Goal: Transaction & Acquisition: Book appointment/travel/reservation

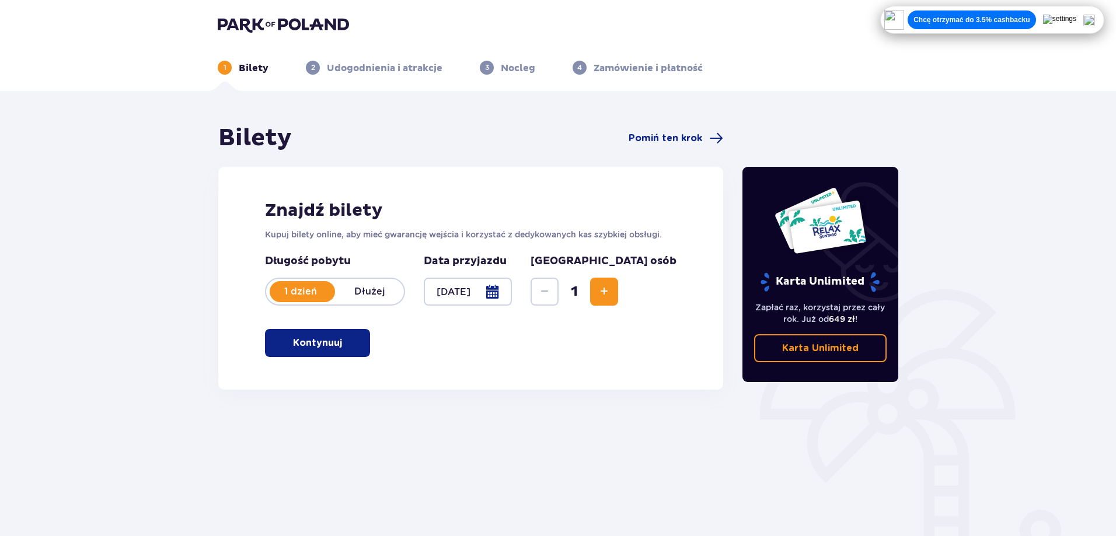
click at [317, 340] on p "Kontynuuj" at bounding box center [317, 343] width 49 height 13
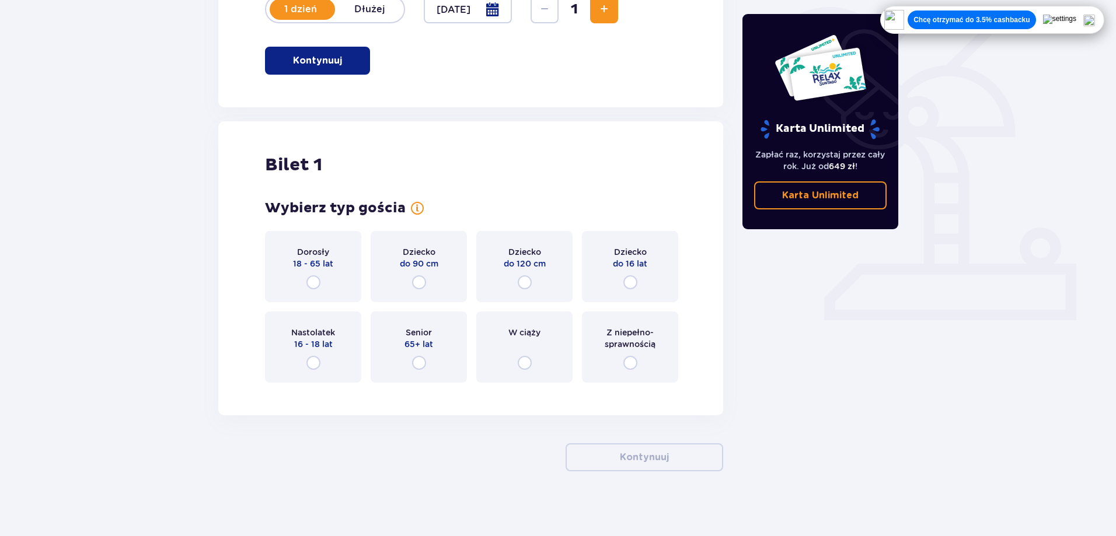
scroll to position [288, 0]
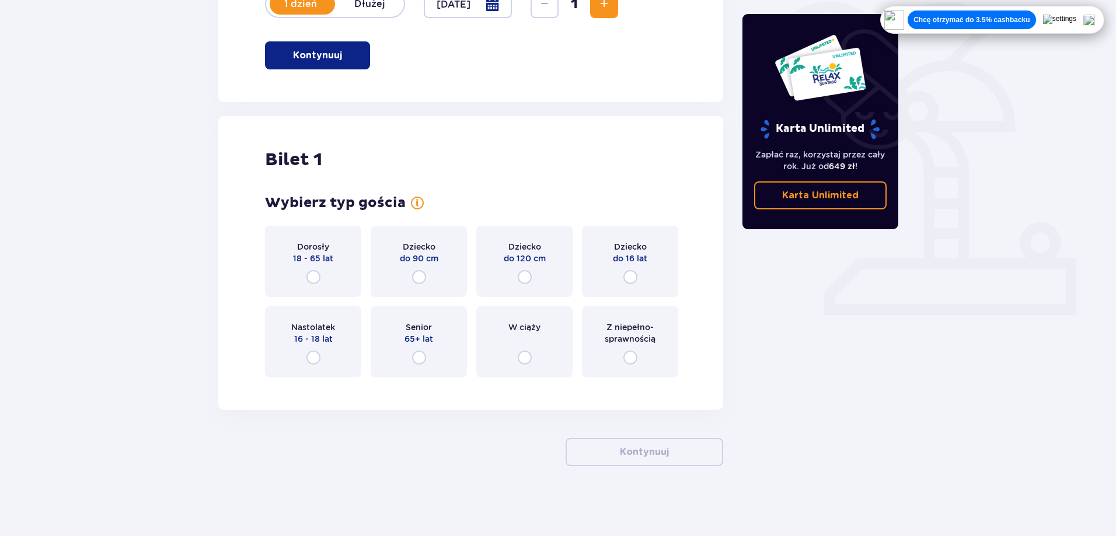
click at [322, 272] on div "Dorosły 18 - 65 lat" at bounding box center [313, 261] width 96 height 71
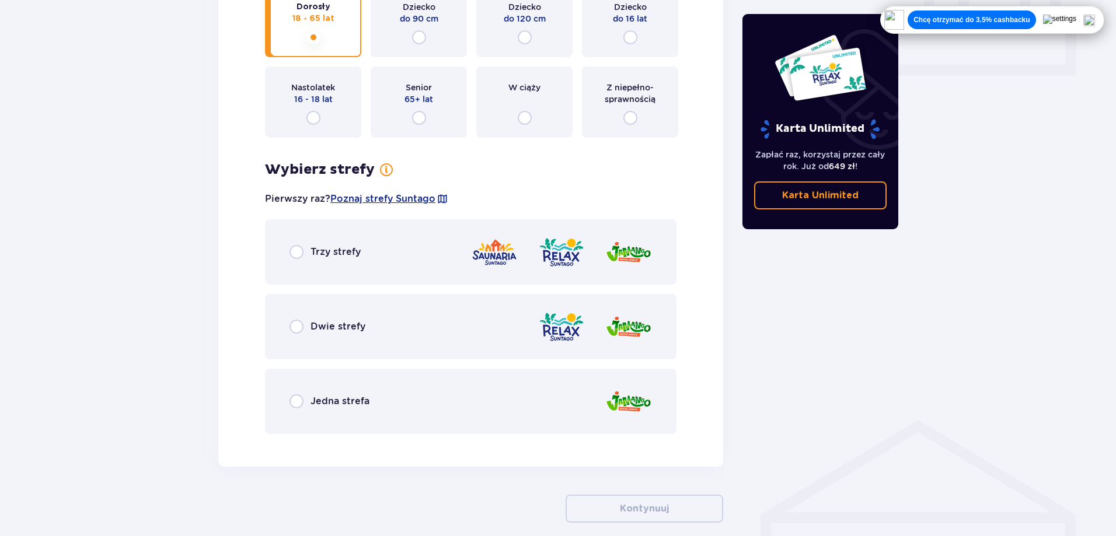
scroll to position [351, 0]
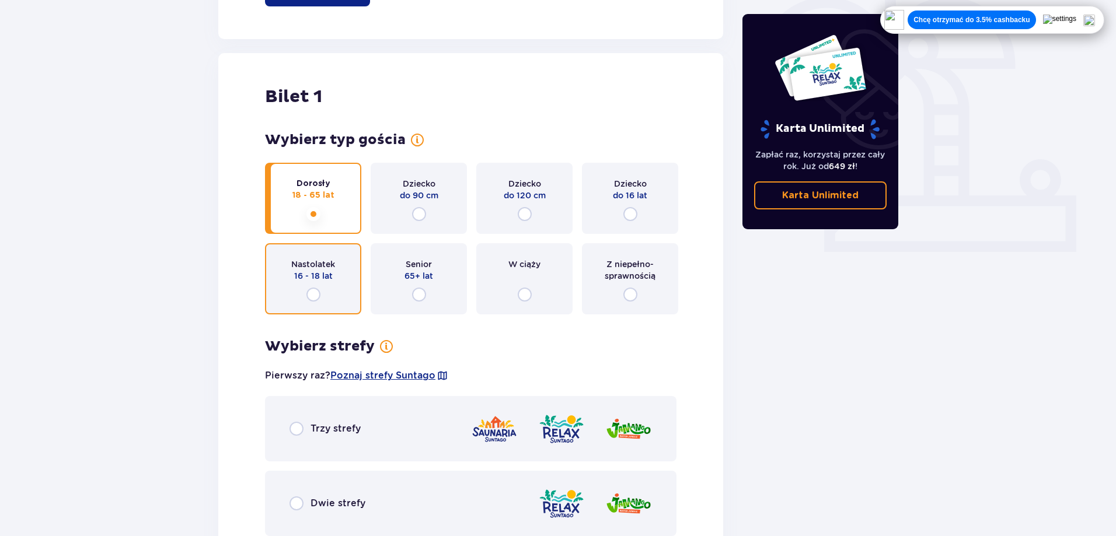
click at [316, 293] on input "radio" at bounding box center [313, 295] width 14 height 14
radio input "true"
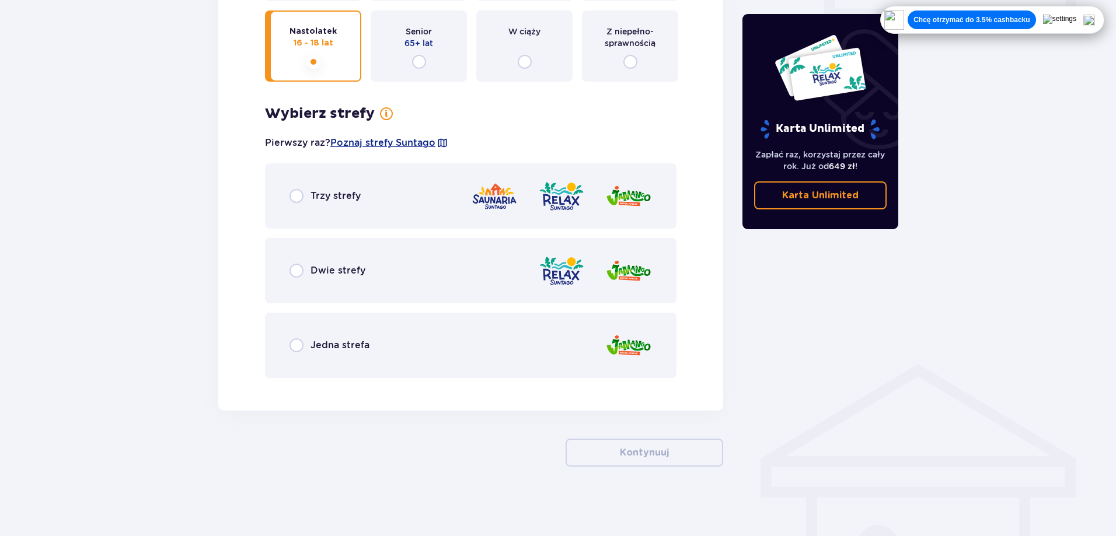
scroll to position [584, 0]
click at [361, 341] on p "Jedna strefa" at bounding box center [340, 345] width 59 height 13
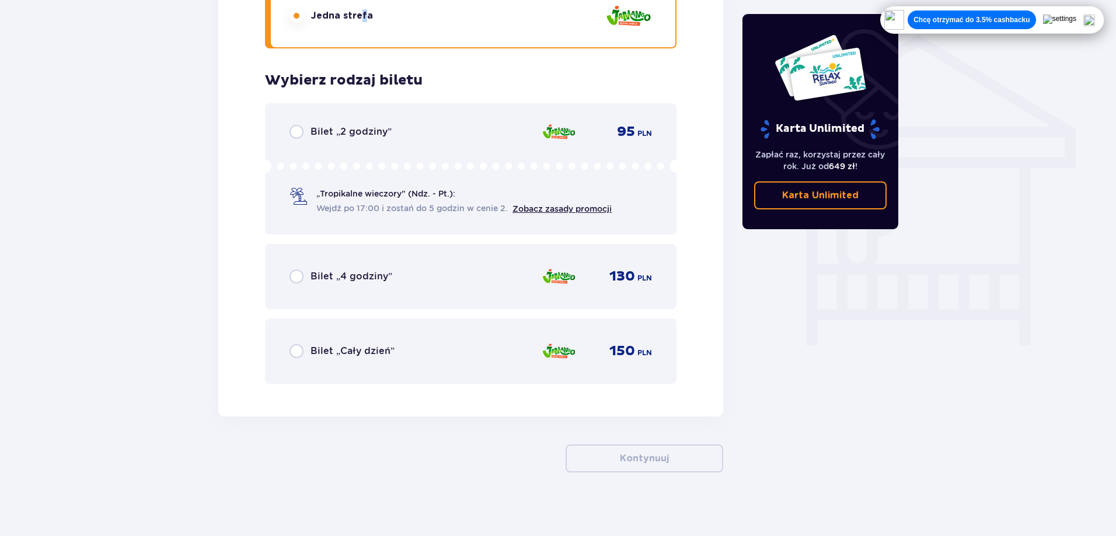
scroll to position [920, 0]
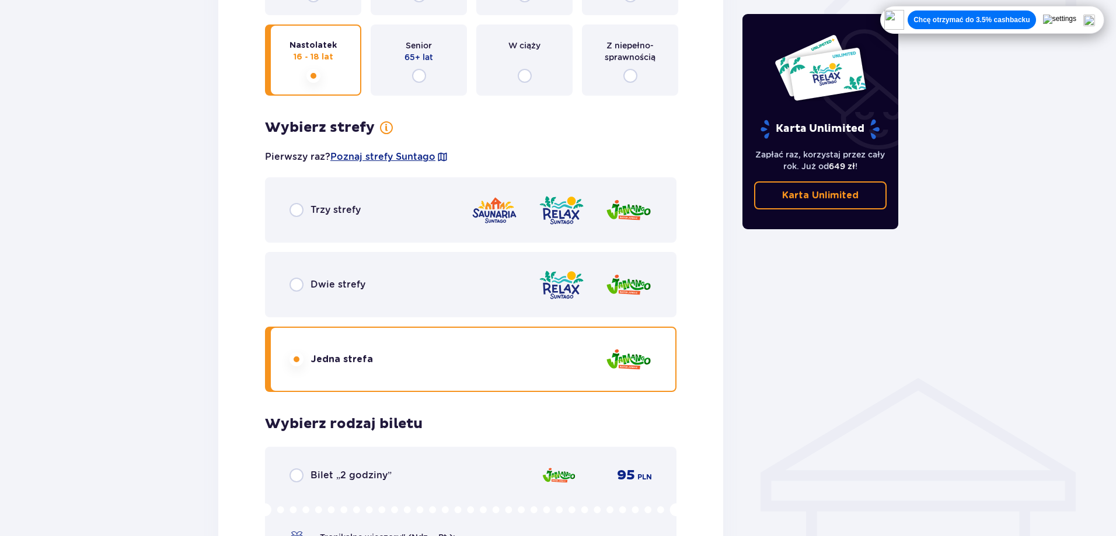
click at [597, 211] on div at bounding box center [561, 210] width 181 height 33
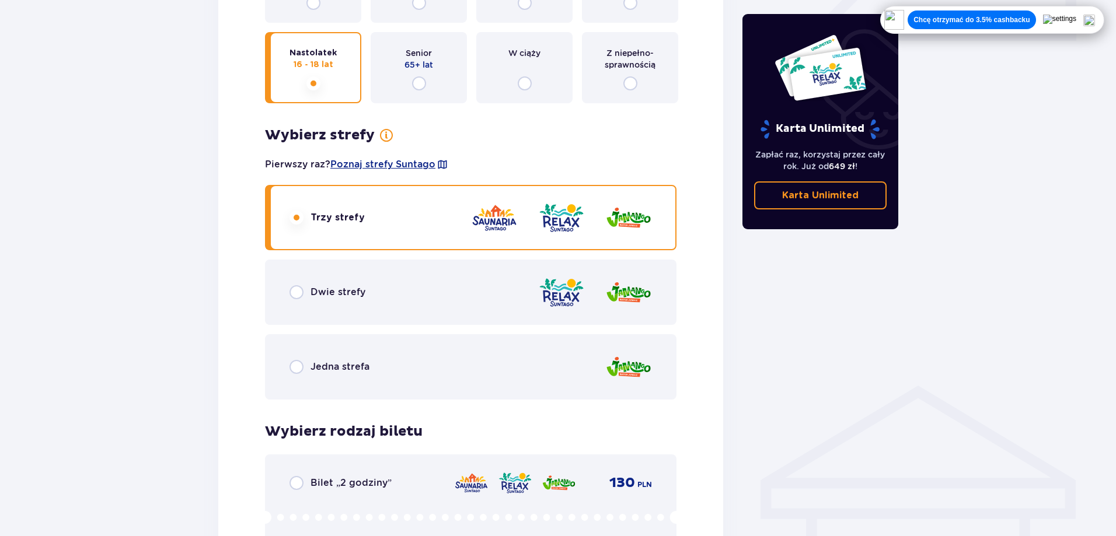
scroll to position [803, 0]
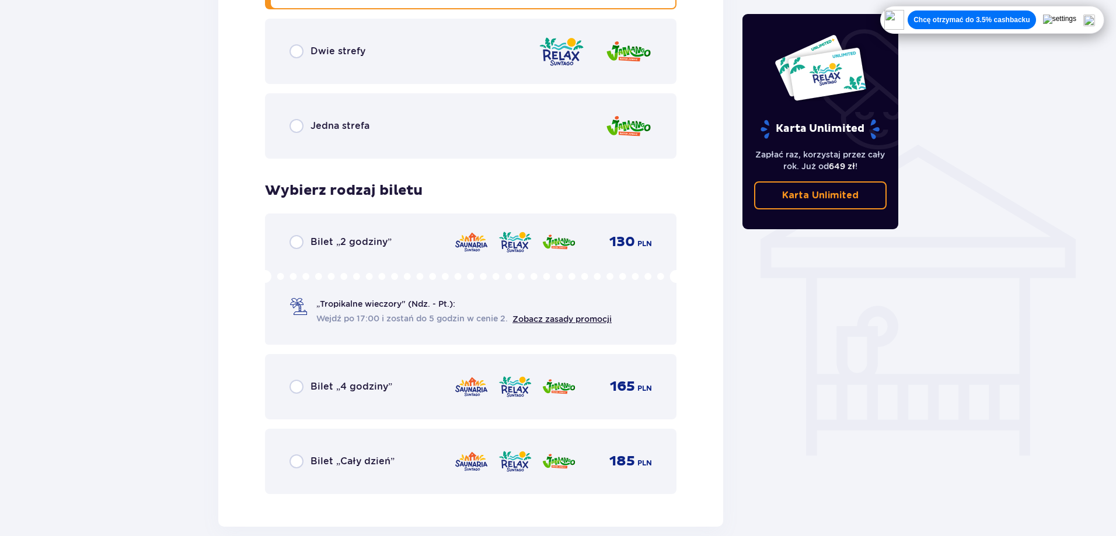
click at [465, 397] on img at bounding box center [471, 387] width 34 height 25
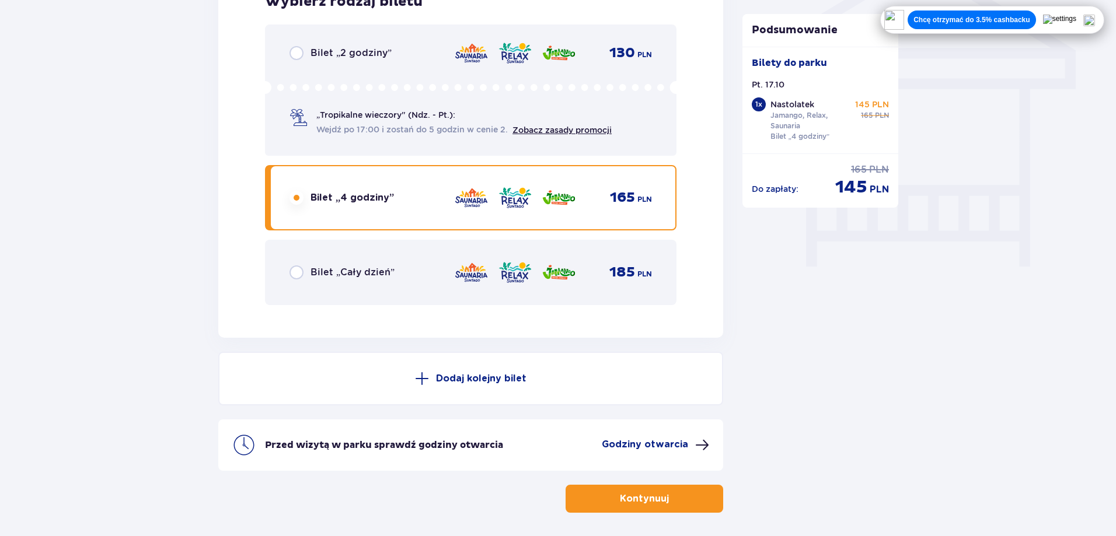
scroll to position [1039, 0]
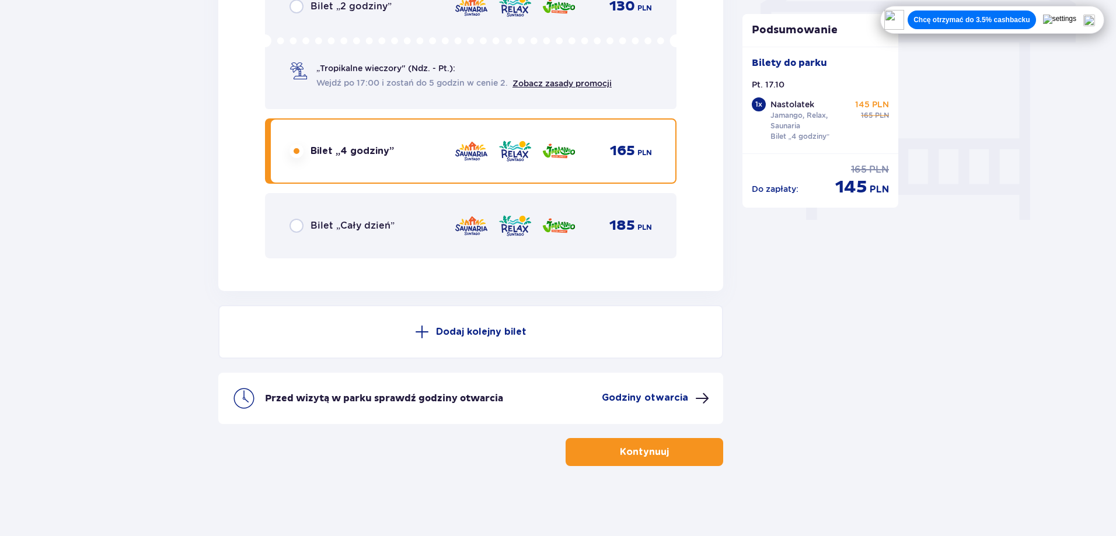
click at [620, 451] on p "Kontynuuj" at bounding box center [644, 452] width 49 height 13
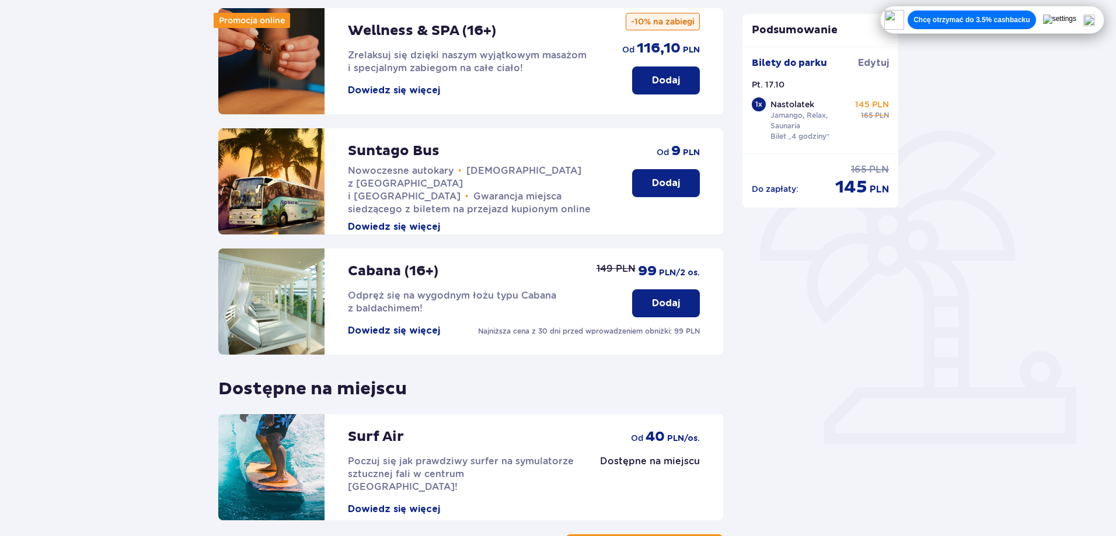
scroll to position [255, 0]
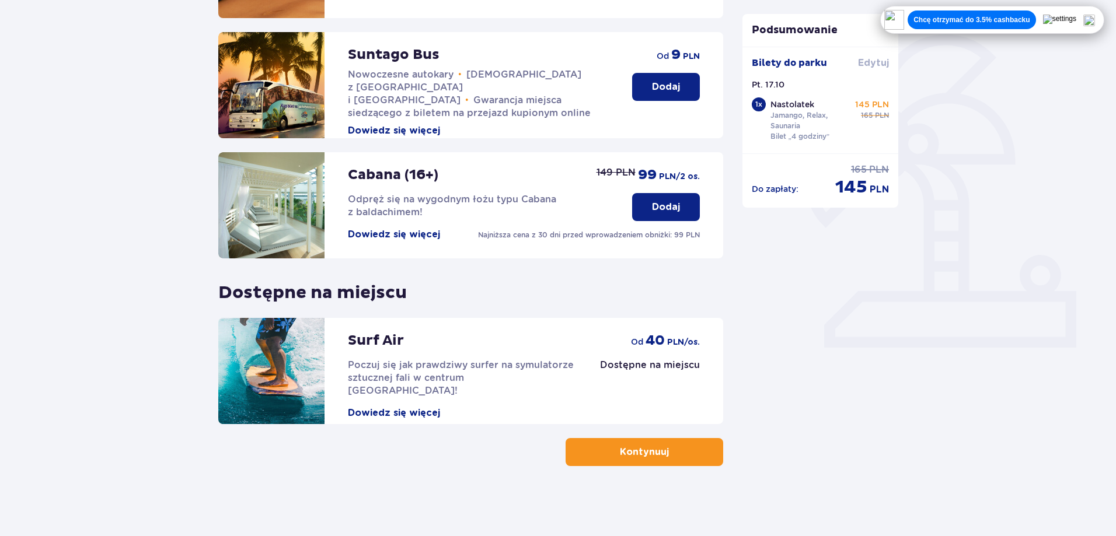
click at [880, 62] on span "Edytuj" at bounding box center [873, 63] width 31 height 13
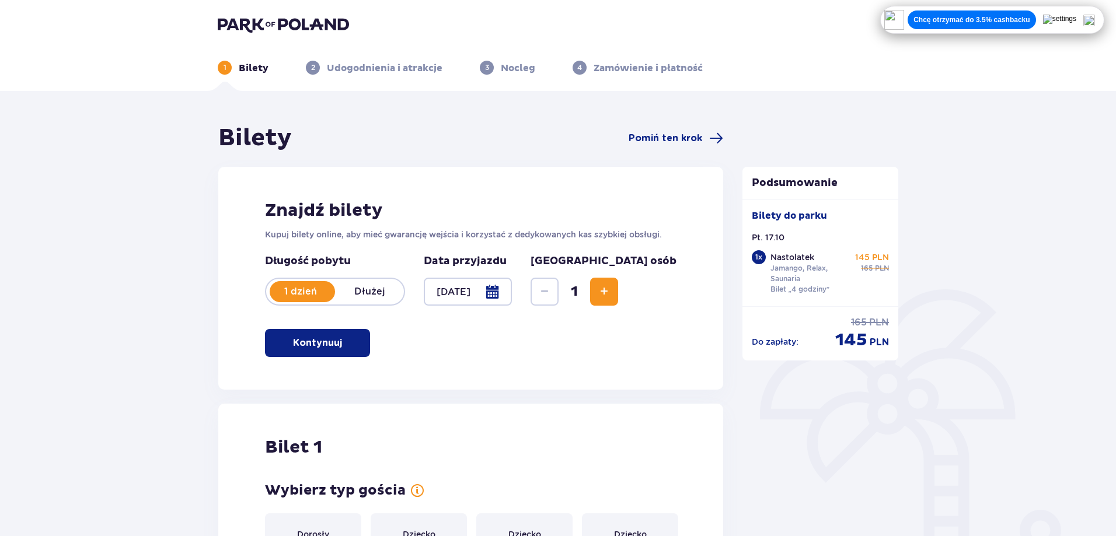
click at [611, 291] on span "Increase" at bounding box center [604, 292] width 14 height 14
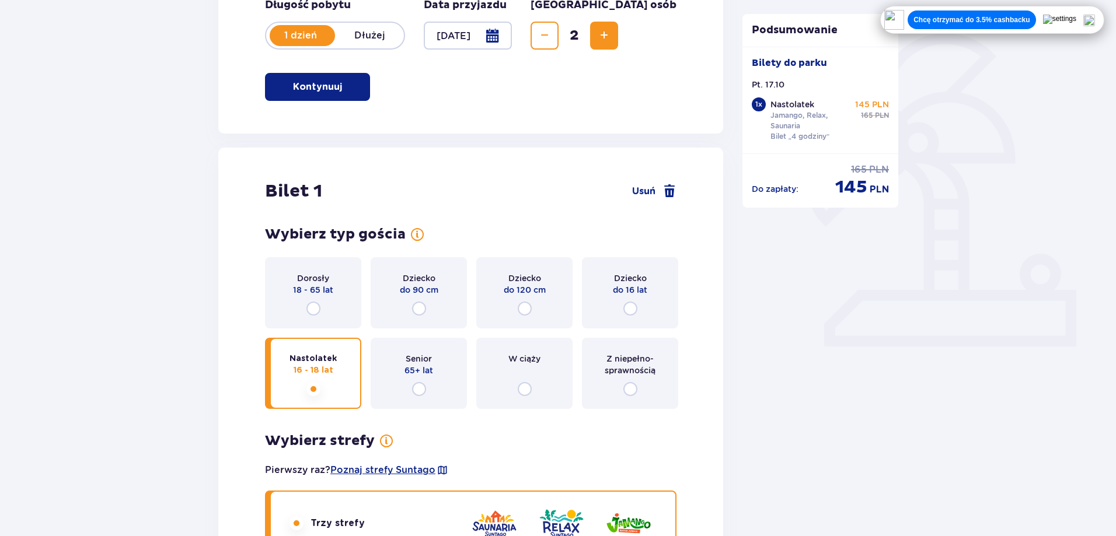
scroll to position [177, 0]
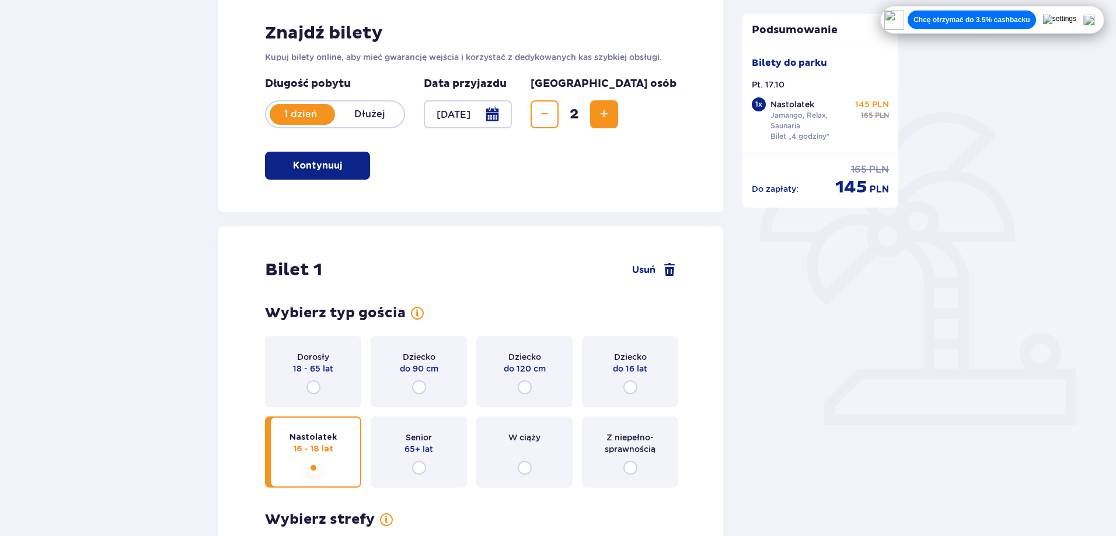
click at [618, 105] on button "Increase" at bounding box center [604, 114] width 28 height 28
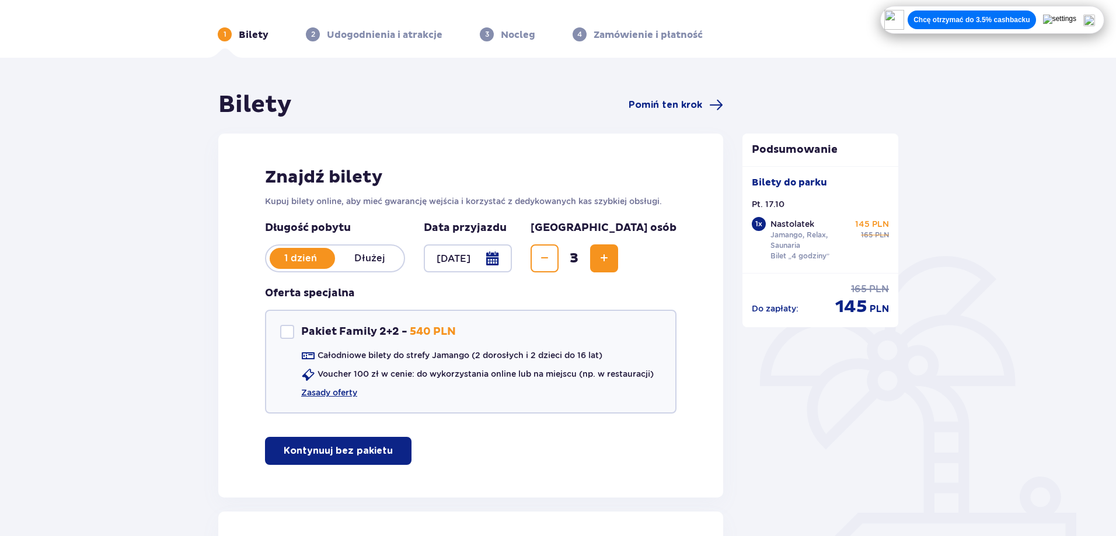
scroll to position [0, 0]
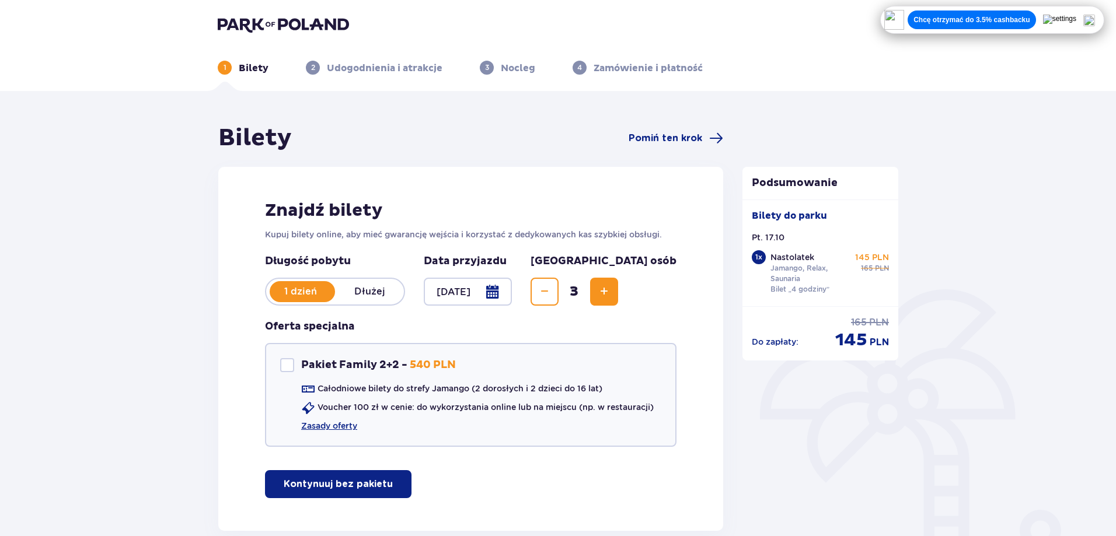
click at [618, 281] on button "Increase" at bounding box center [604, 292] width 28 height 28
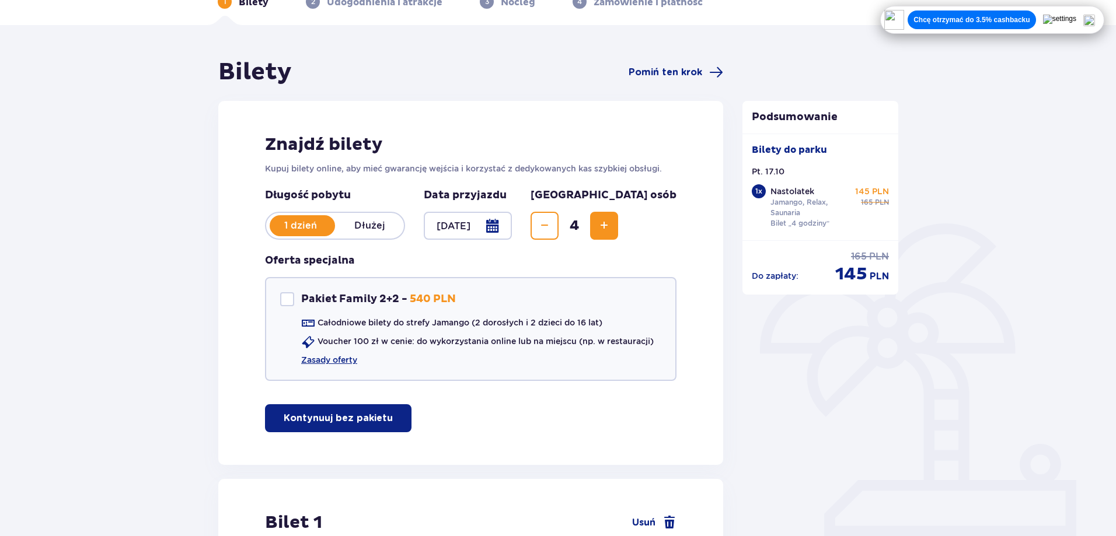
scroll to position [12, 0]
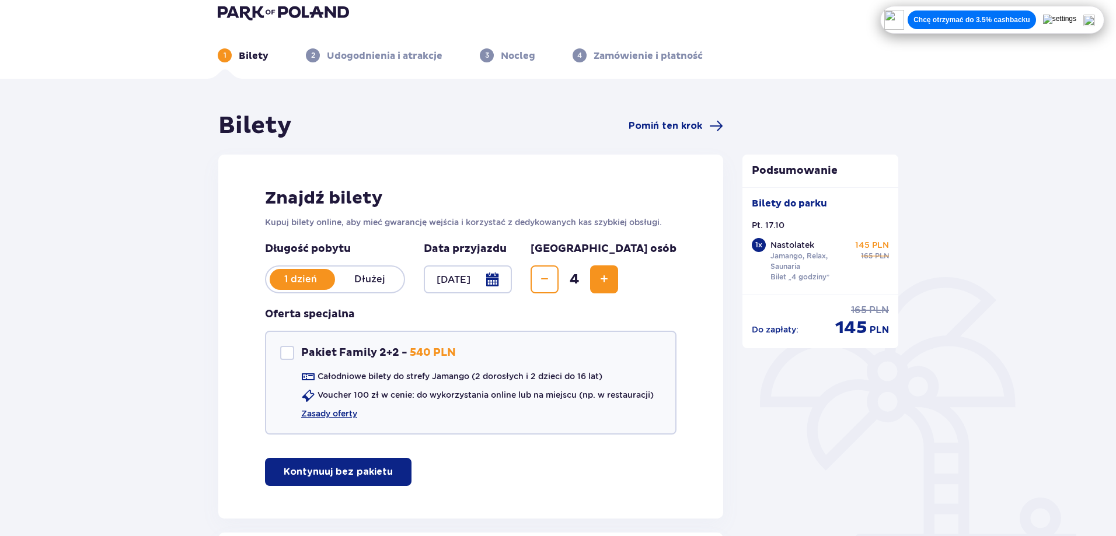
click at [611, 280] on span "Increase" at bounding box center [604, 280] width 14 height 14
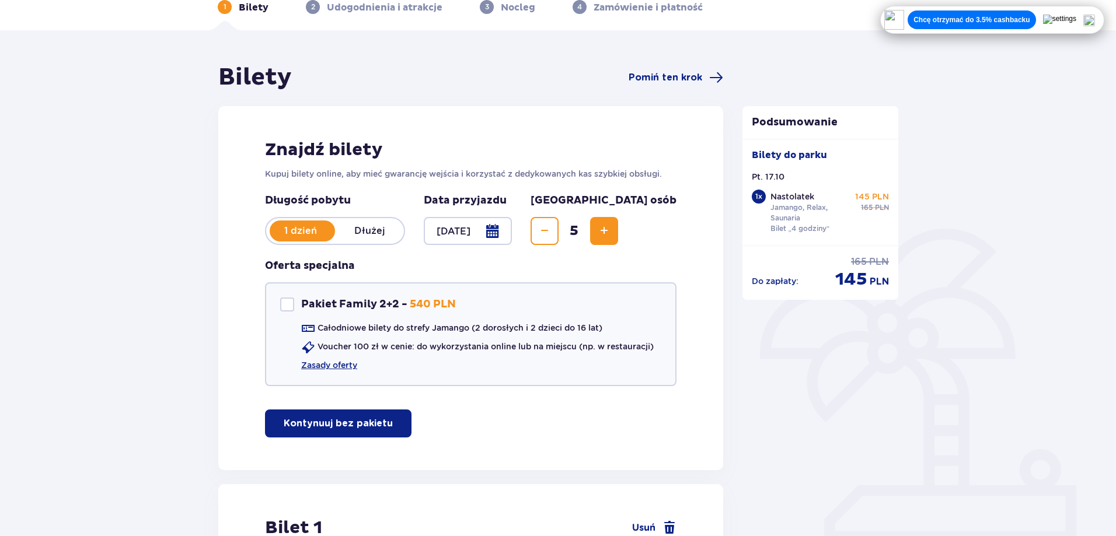
scroll to position [33, 0]
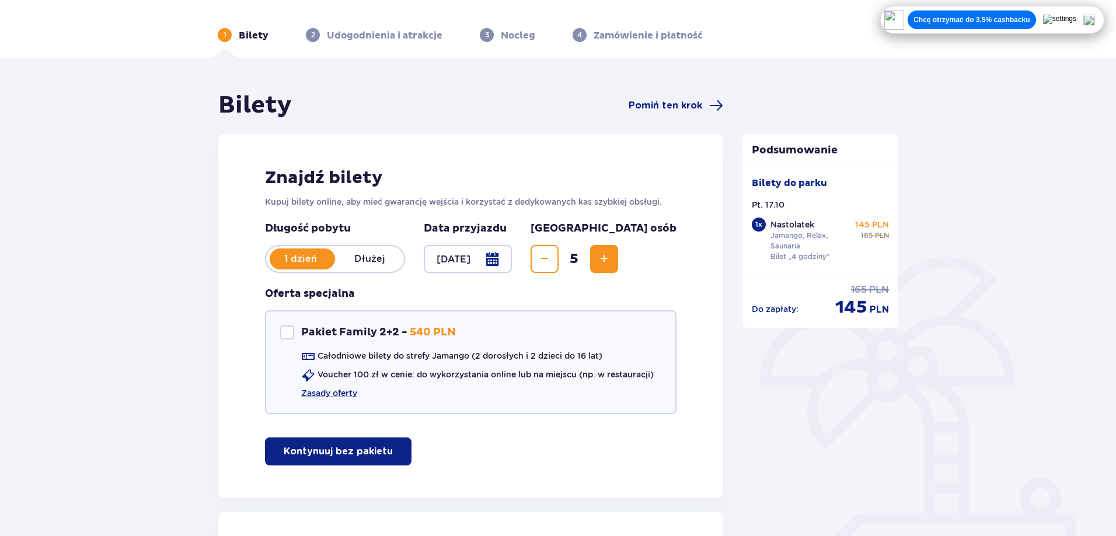
click at [611, 260] on span "Increase" at bounding box center [604, 259] width 14 height 14
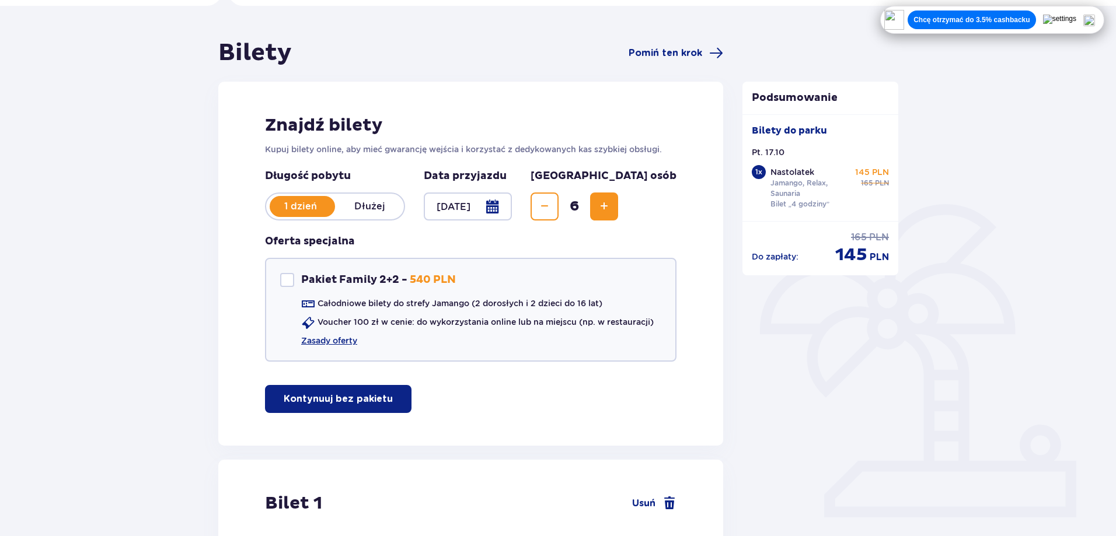
scroll to position [0, 0]
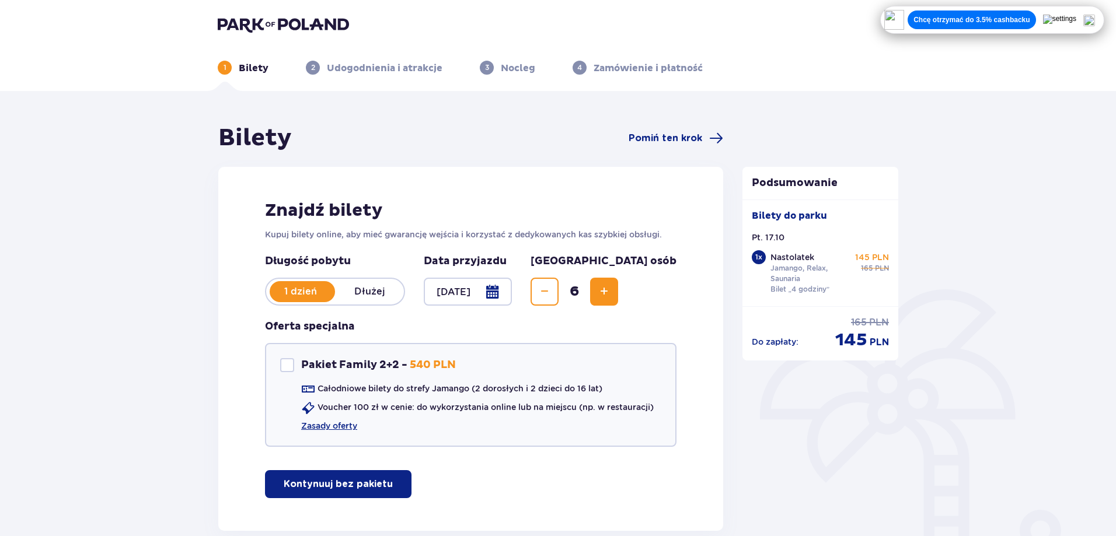
click at [611, 295] on span "Increase" at bounding box center [604, 292] width 14 height 14
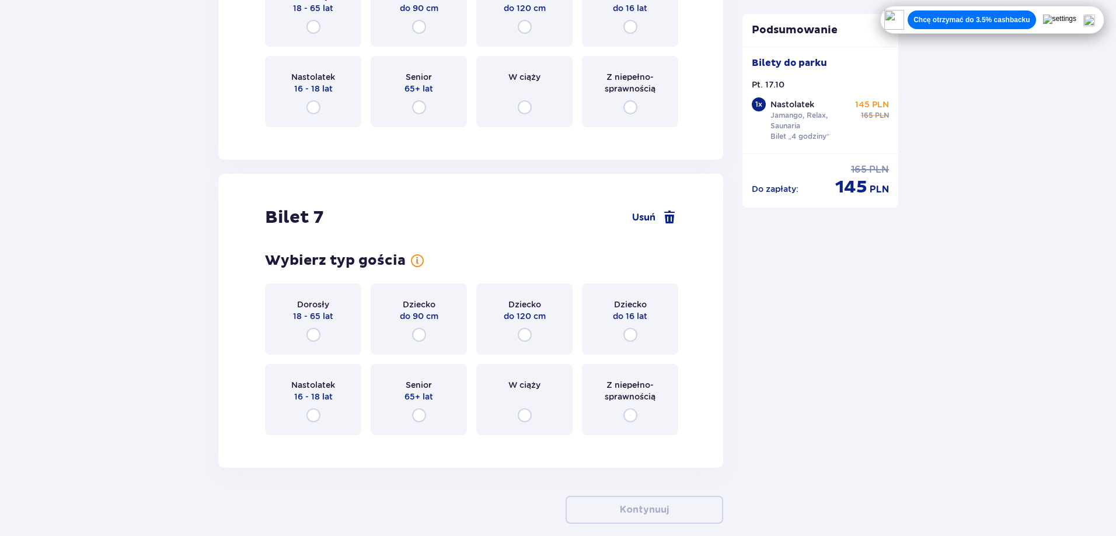
scroll to position [2910, 0]
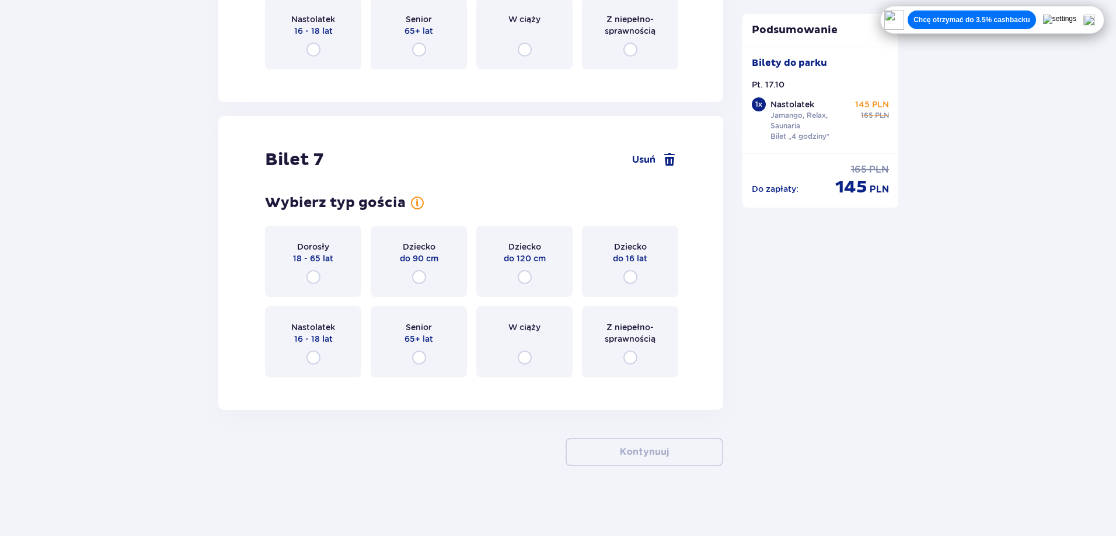
click at [324, 268] on div "Dorosły 18 - 65 lat" at bounding box center [313, 261] width 96 height 71
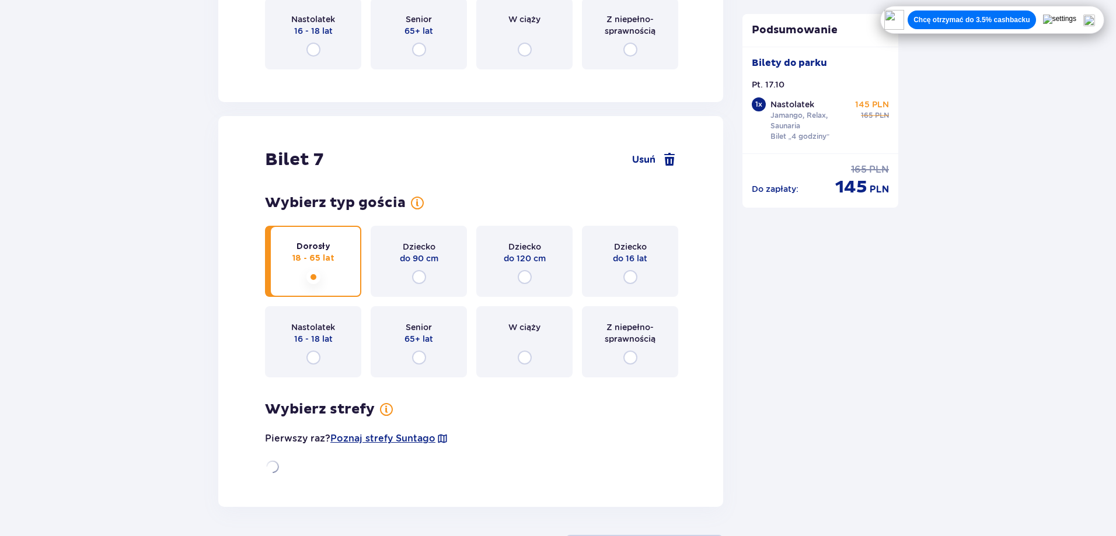
click at [414, 262] on p "do 90 cm" at bounding box center [419, 259] width 39 height 12
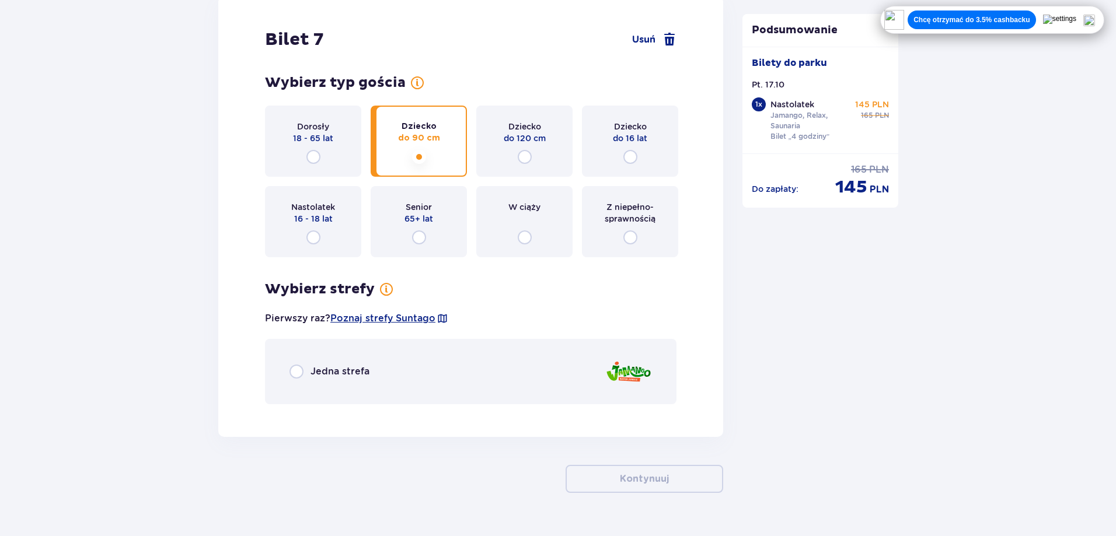
click at [533, 262] on div "Wybierz typ gościa Dorosły 18 - 65 lat Dziecko do 90 cm Dziecko do 120 cm Dziec…" at bounding box center [471, 239] width 412 height 330
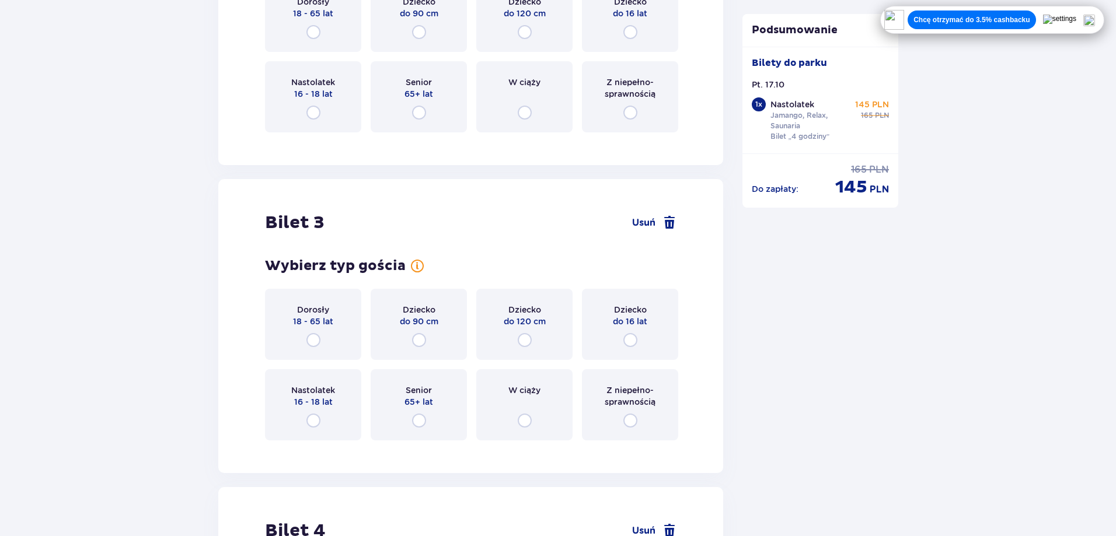
scroll to position [1423, 0]
